Goal: Task Accomplishment & Management: Use online tool/utility

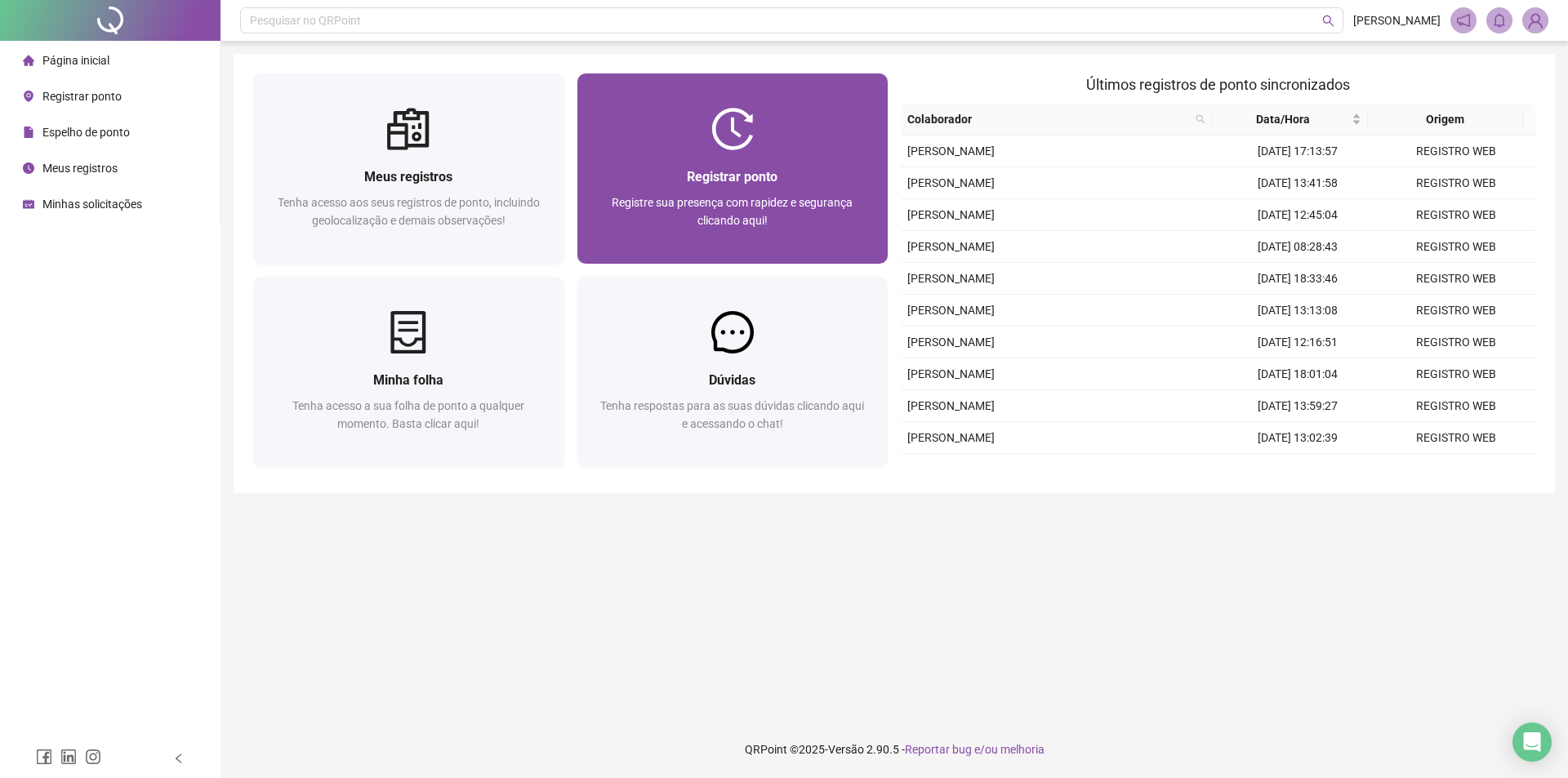
click at [769, 129] on div at bounding box center [733, 129] width 311 height 43
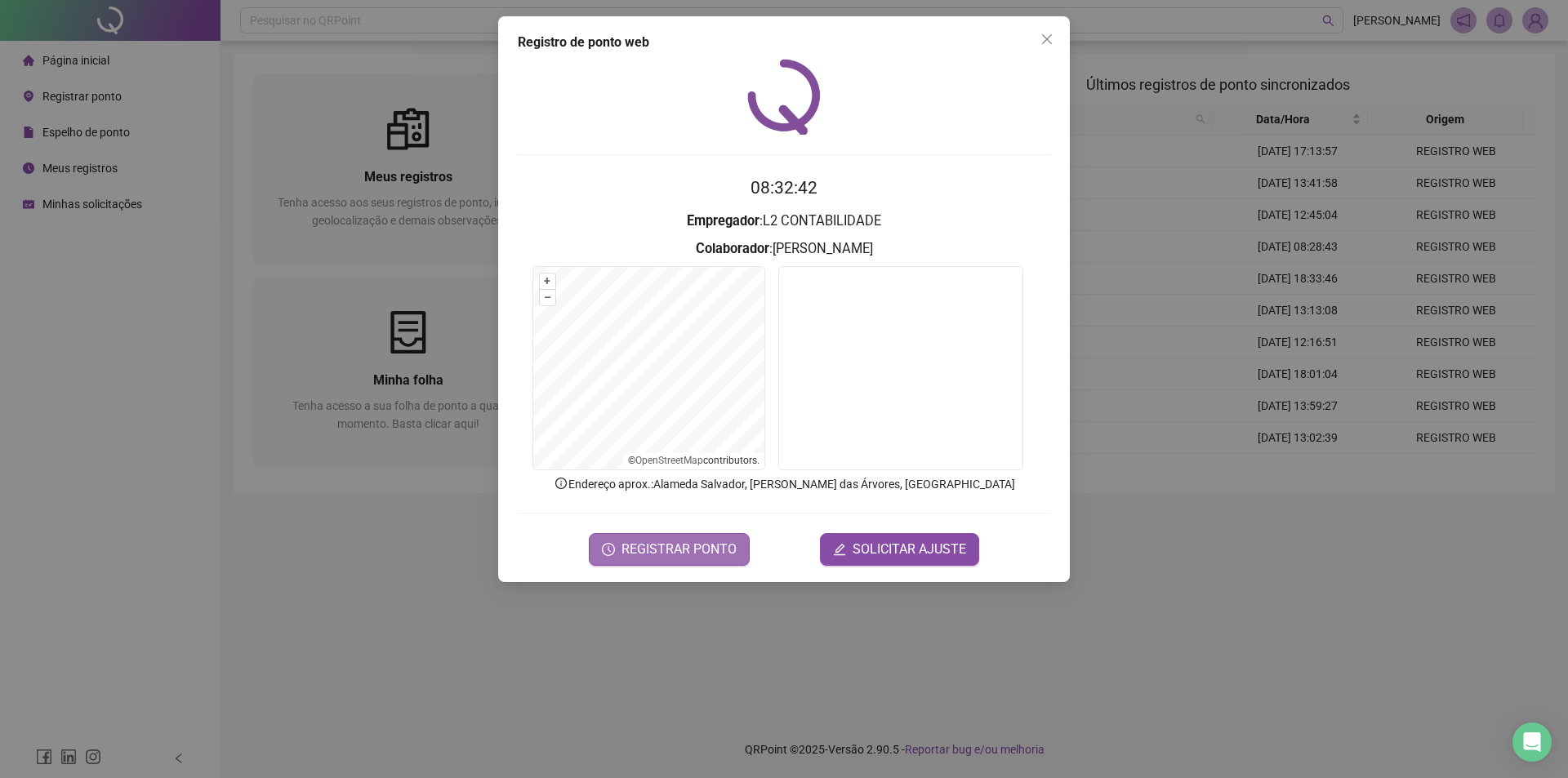
click at [702, 545] on span "REGISTRAR PONTO" at bounding box center [679, 549] width 115 height 19
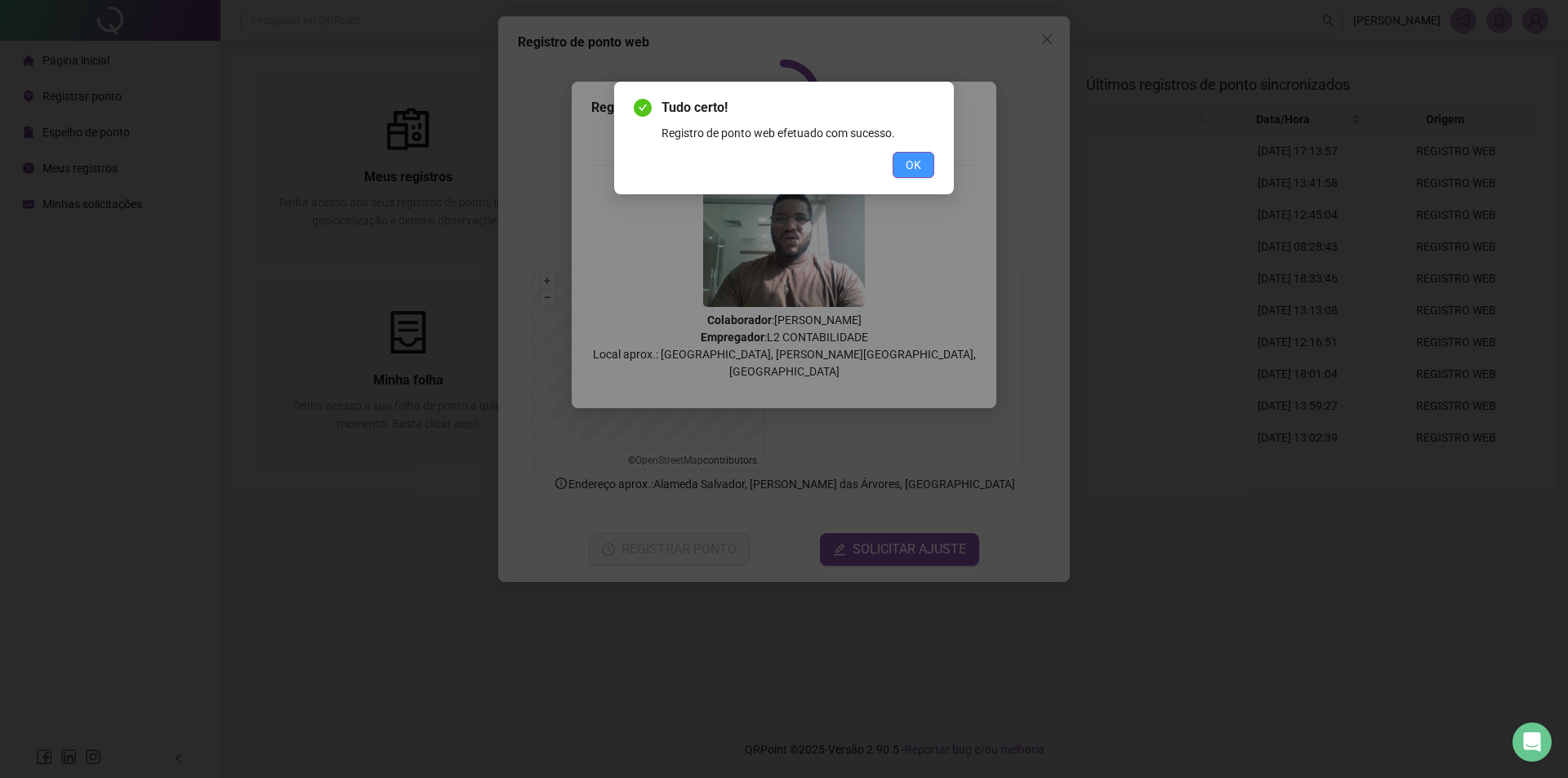
click at [917, 166] on span "OK" at bounding box center [913, 165] width 15 height 18
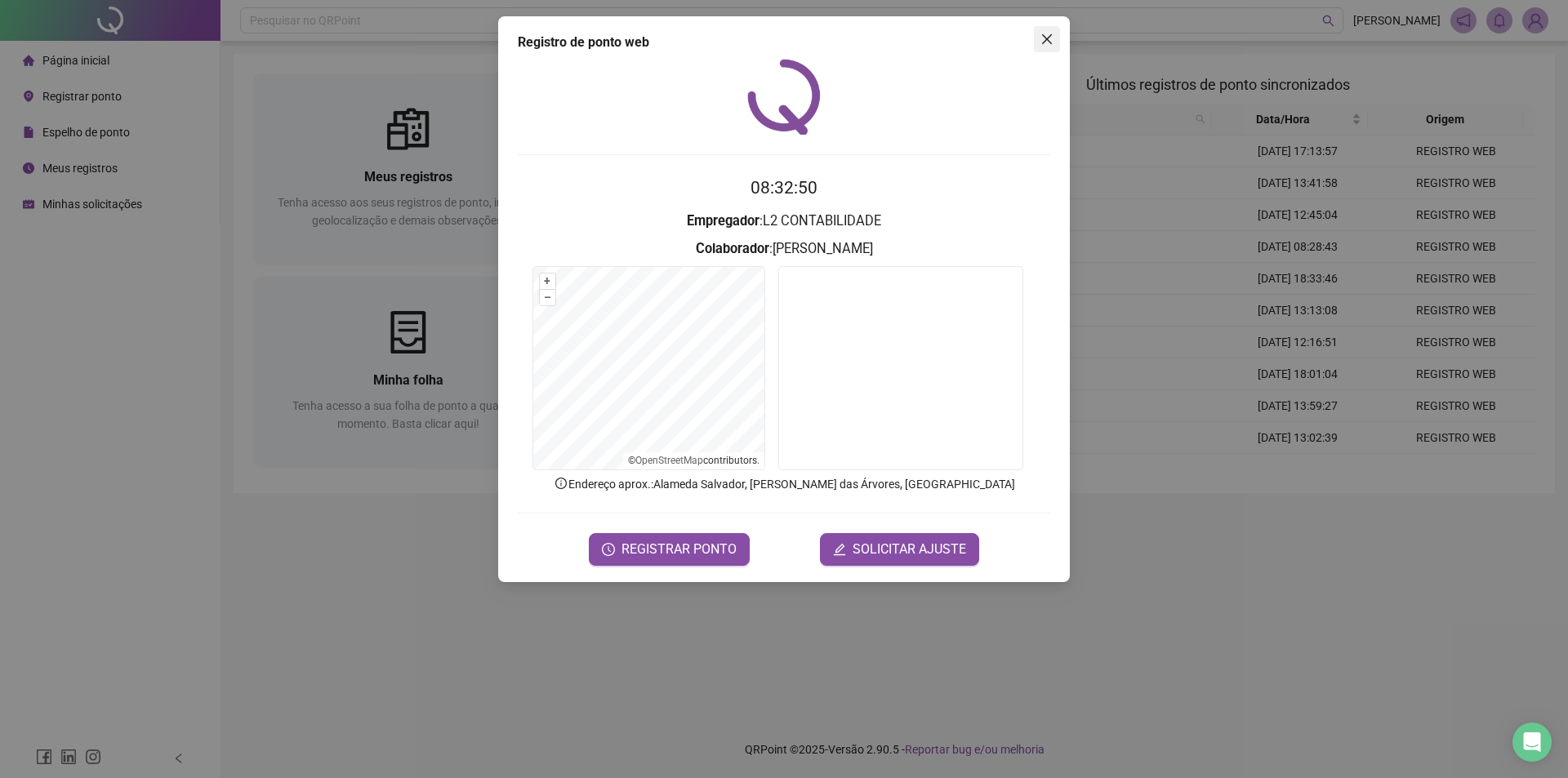
click at [1045, 32] on button "Close" at bounding box center [1046, 39] width 26 height 26
